Goal: Use online tool/utility: Utilize a website feature to perform a specific function

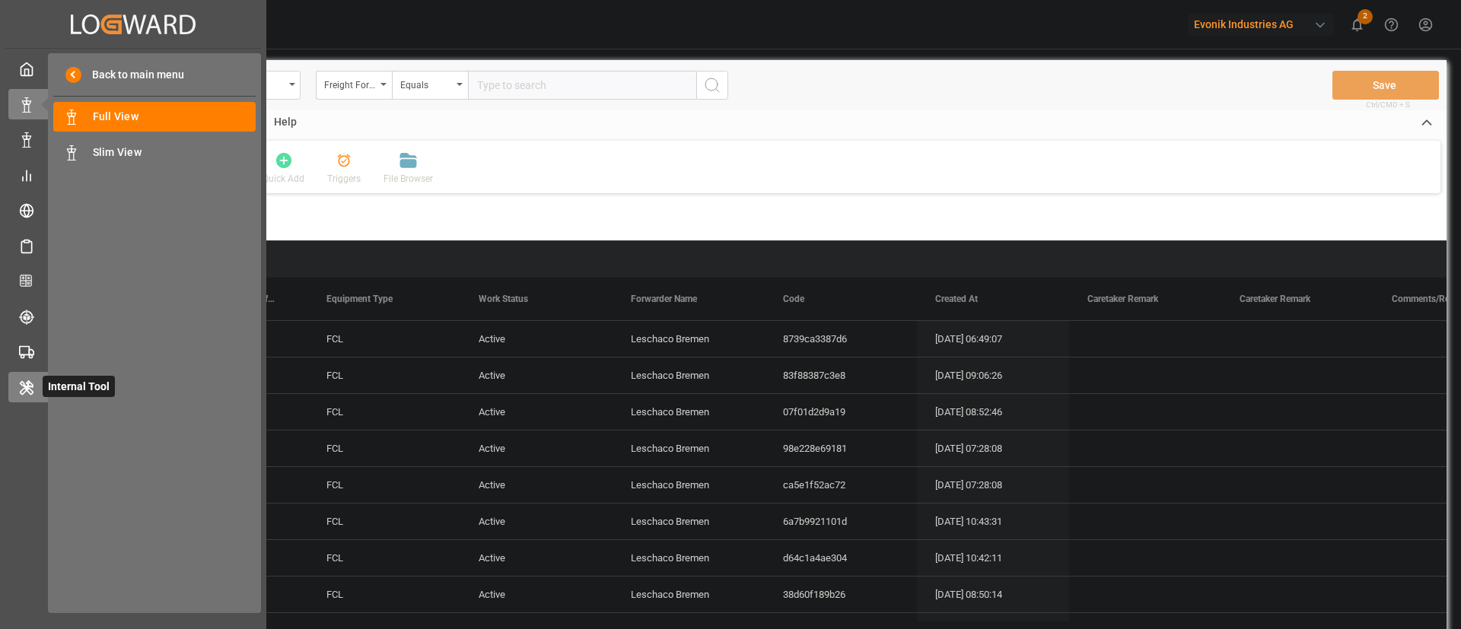
click at [27, 398] on div "Internal Tool Internal Tool" at bounding box center [133, 387] width 250 height 30
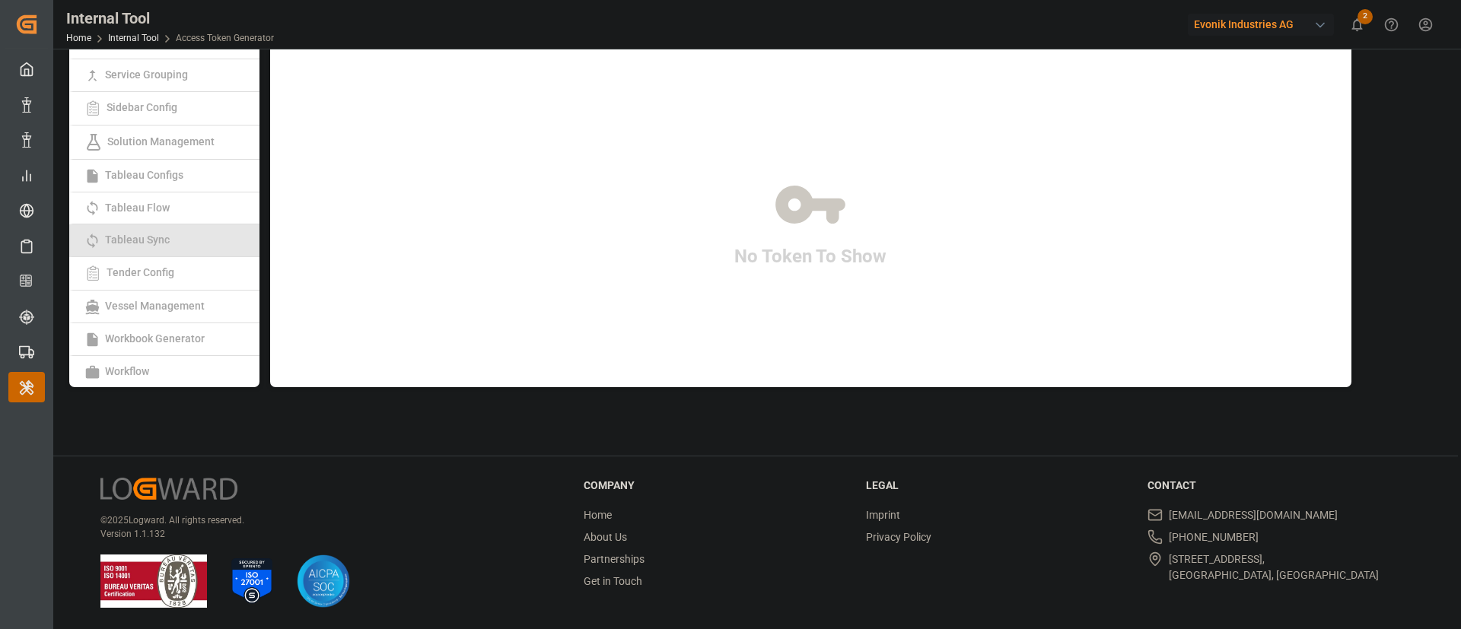
scroll to position [314, 0]
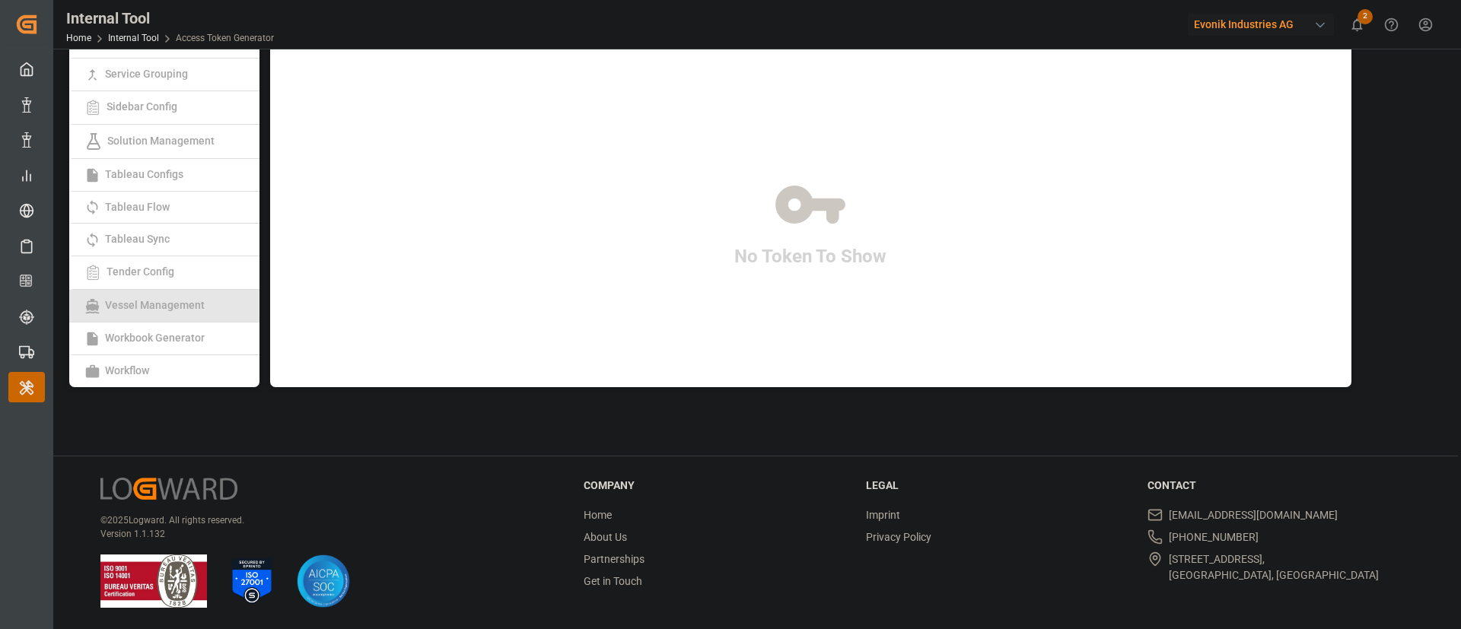
click at [186, 314] on link "Vessel Management" at bounding box center [164, 306] width 190 height 33
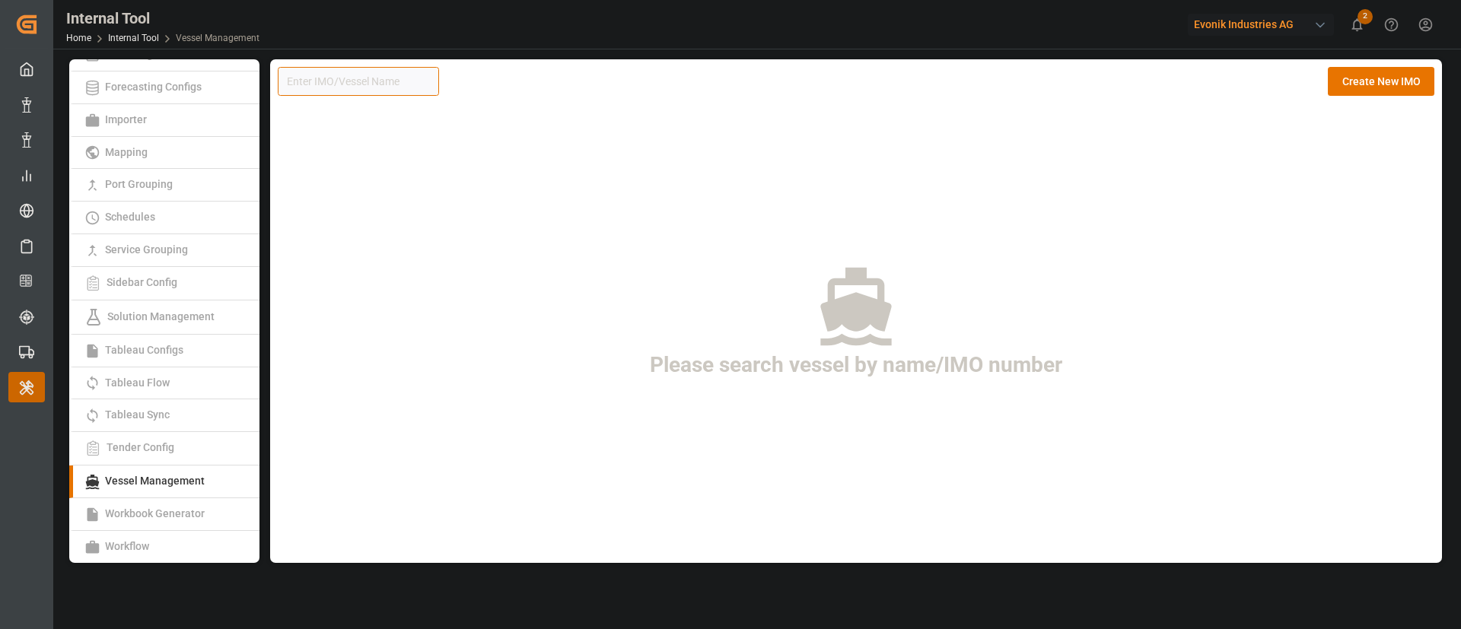
click at [350, 83] on input at bounding box center [358, 81] width 161 height 29
paste input "9987342"
type input "9987342"
click at [1379, 73] on button "Create New IMO" at bounding box center [1381, 81] width 107 height 29
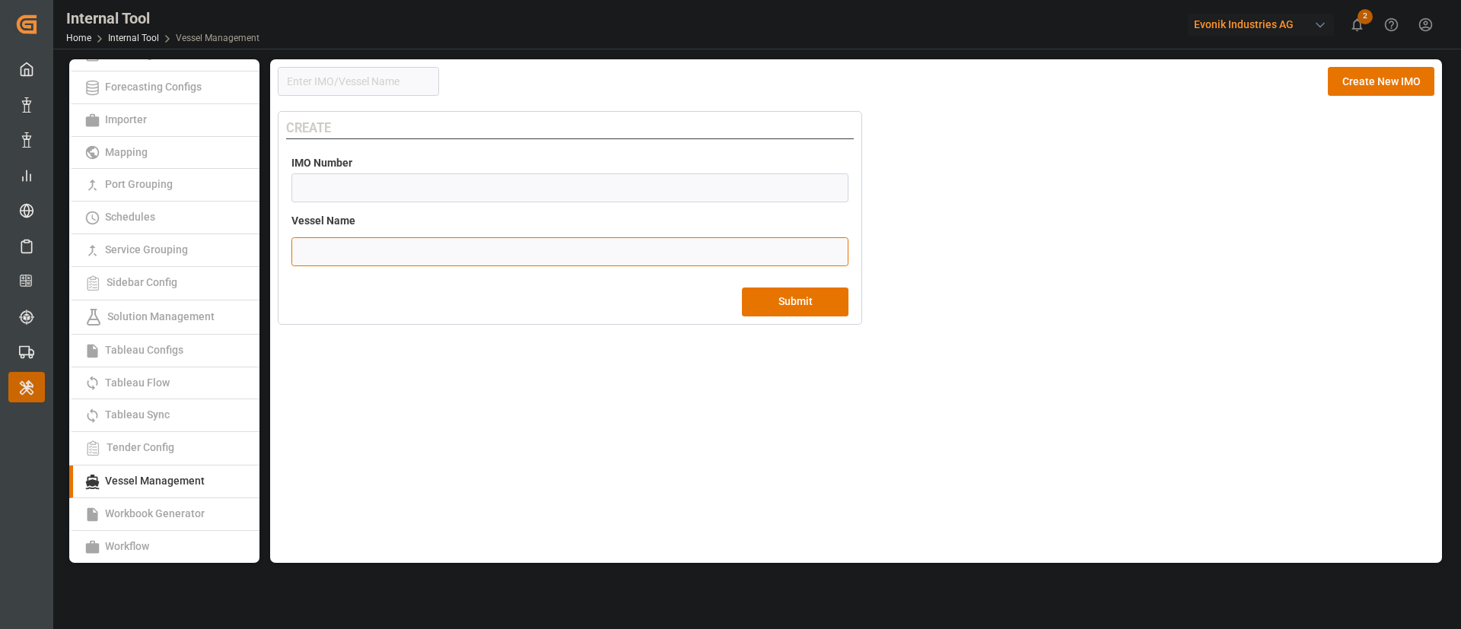
click at [483, 251] on input "text" at bounding box center [570, 251] width 557 height 29
click at [534, 178] on input "number" at bounding box center [570, 188] width 557 height 29
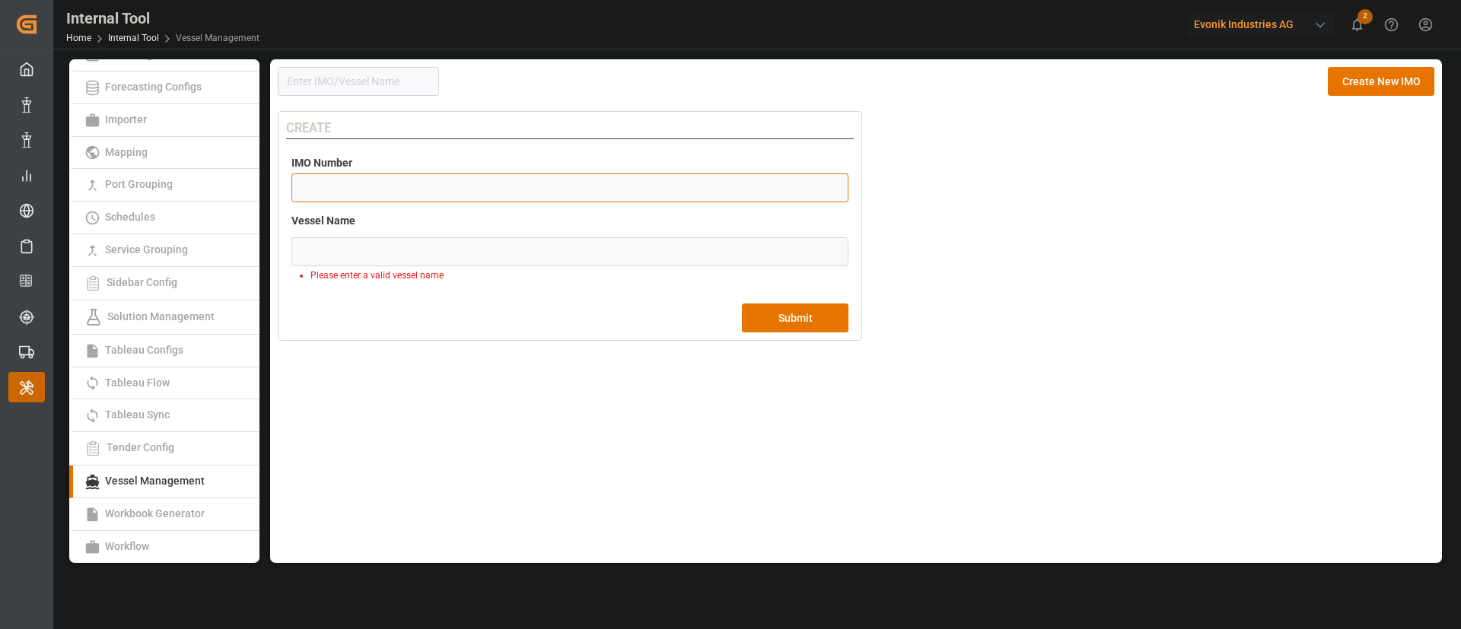
paste input "9987342"
type input "9987342"
click at [529, 247] on input "text" at bounding box center [570, 251] width 557 height 29
paste input "MSC SAVANNAH"
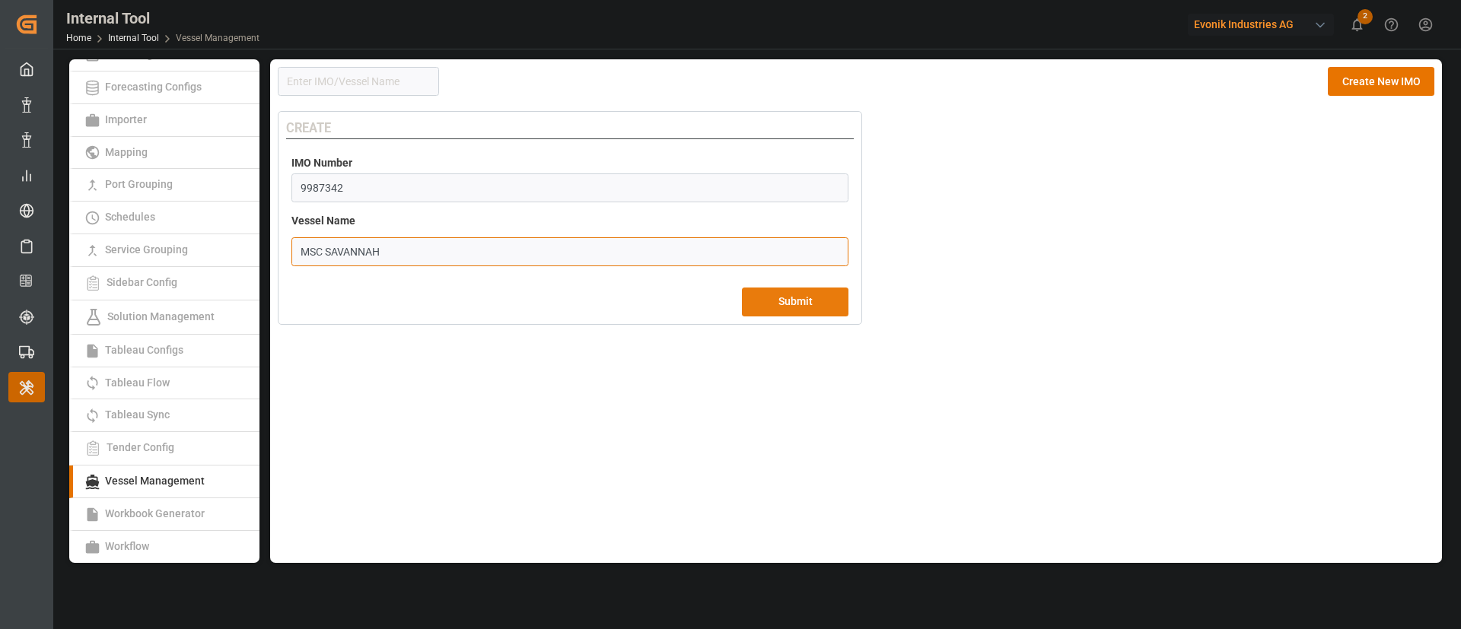
type input "MSC SAVANNAH"
click at [764, 291] on button "Submit" at bounding box center [795, 302] width 107 height 29
